Goal: Check status: Check status

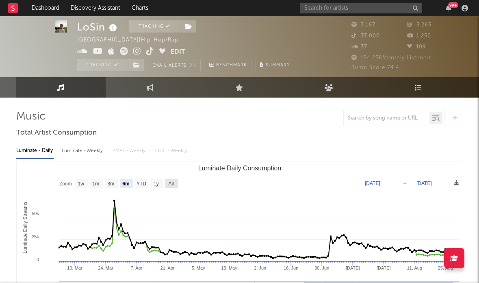
select select "6m"
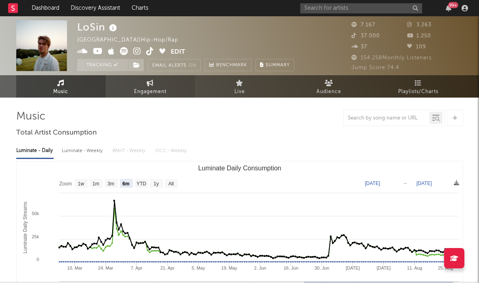
click at [145, 96] on span "Engagement" at bounding box center [150, 92] width 32 height 10
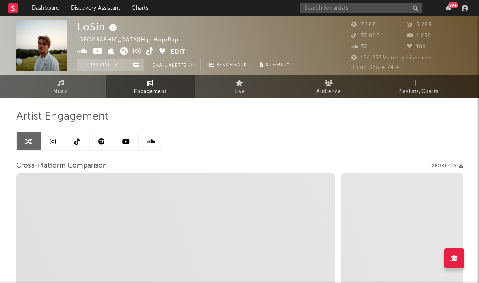
select select "1w"
click at [53, 140] on icon at bounding box center [53, 141] width 6 height 6
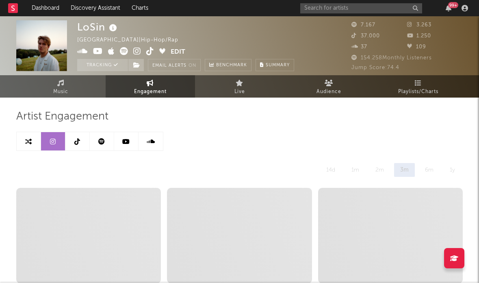
select select "6m"
click at [72, 137] on link at bounding box center [77, 141] width 24 height 18
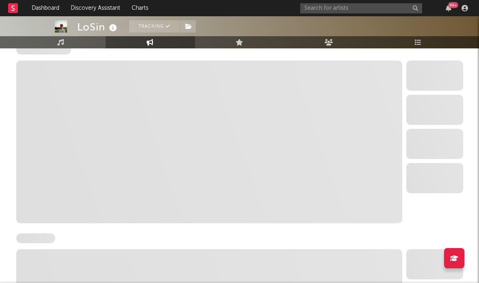
select select "6m"
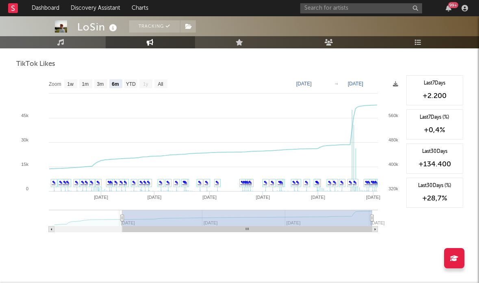
scroll to position [934, 0]
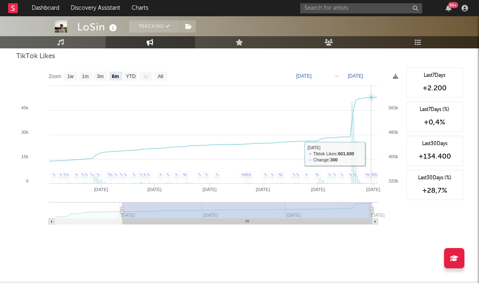
select select "6m"
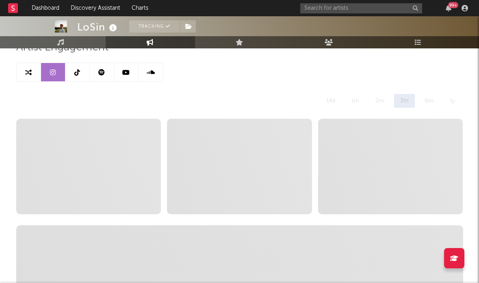
scroll to position [70, 0]
click at [77, 67] on link at bounding box center [77, 71] width 24 height 18
select select "6m"
